Goal: Task Accomplishment & Management: Manage account settings

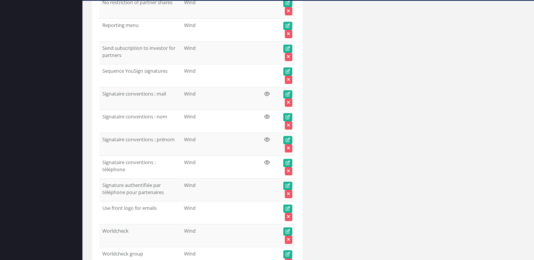
scroll to position [37747, 0]
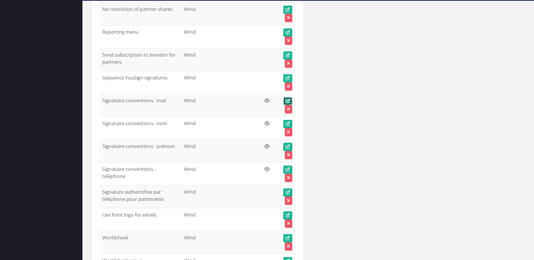
click at [289, 99] on icon at bounding box center [287, 101] width 4 height 4
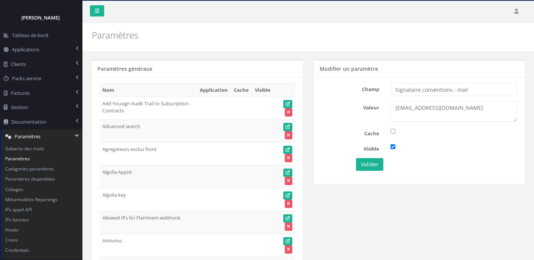
type textarea "thierry@wind.capital"
click at [394, 146] on input "checkbox" at bounding box center [392, 146] width 5 height 5
checkbox input "false"
click at [371, 165] on button "Valider" at bounding box center [369, 164] width 27 height 13
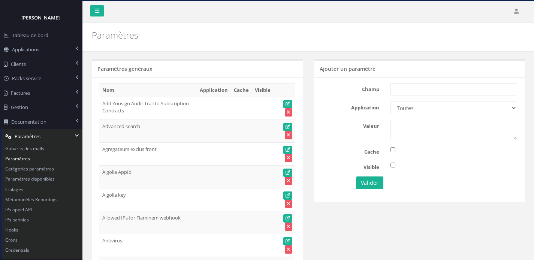
click at [245, 152] on td at bounding box center [241, 153] width 21 height 23
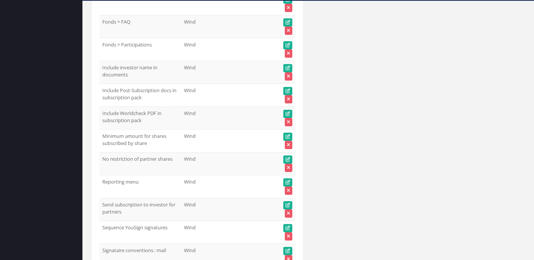
scroll to position [37708, 0]
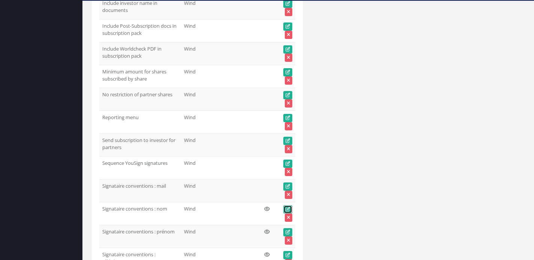
click at [287, 207] on icon at bounding box center [287, 209] width 4 height 4
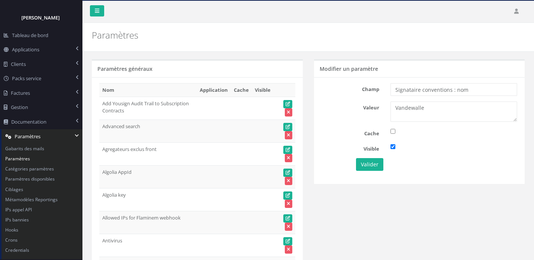
type textarea "Vandewalle"
click at [394, 146] on input "checkbox" at bounding box center [392, 146] width 5 height 5
checkbox input "false"
click at [370, 164] on button "Valider" at bounding box center [369, 164] width 27 height 13
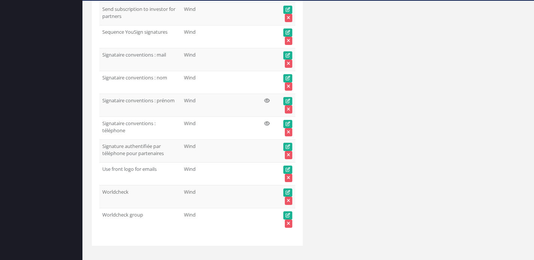
scroll to position [37828, 0]
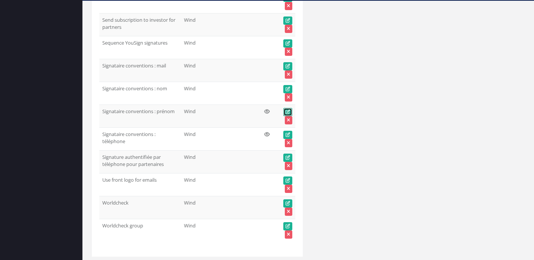
click at [288, 110] on icon at bounding box center [287, 112] width 4 height 4
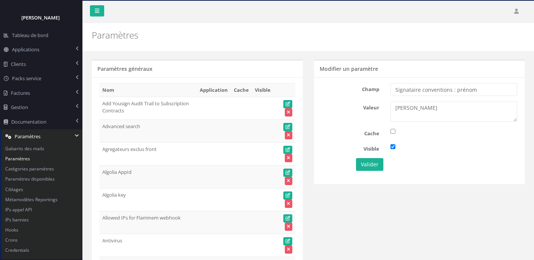
type textarea "Thierry"
click at [394, 147] on input "checkbox" at bounding box center [392, 146] width 5 height 5
checkbox input "false"
click at [375, 164] on button "Valider" at bounding box center [369, 164] width 27 height 13
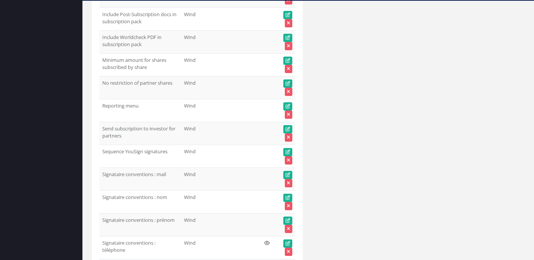
scroll to position [37747, 0]
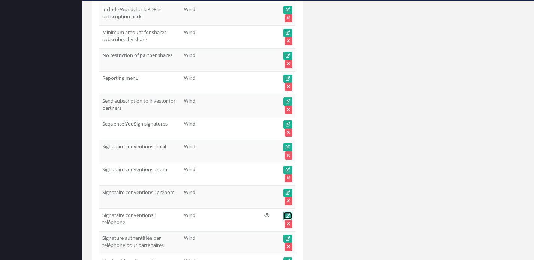
click at [290, 214] on icon at bounding box center [287, 216] width 4 height 4
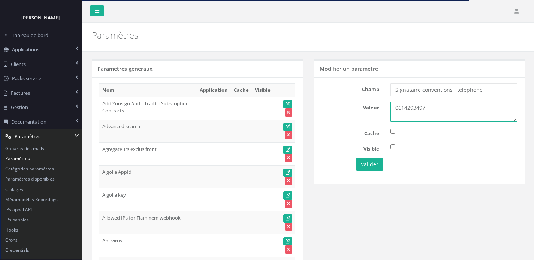
click at [435, 109] on textarea "0777391197" at bounding box center [453, 112] width 127 height 20
type textarea "0614293497"
click at [375, 166] on button "Valider" at bounding box center [369, 164] width 27 height 13
